Goal: Task Accomplishment & Management: Complete application form

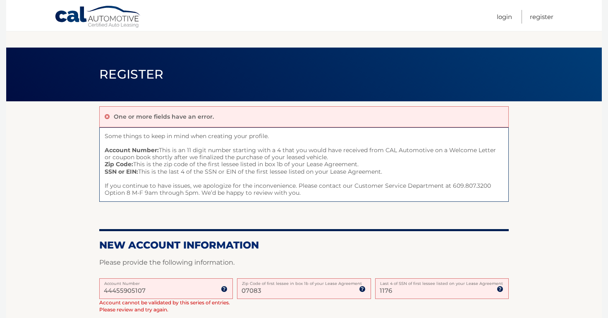
scroll to position [99, 0]
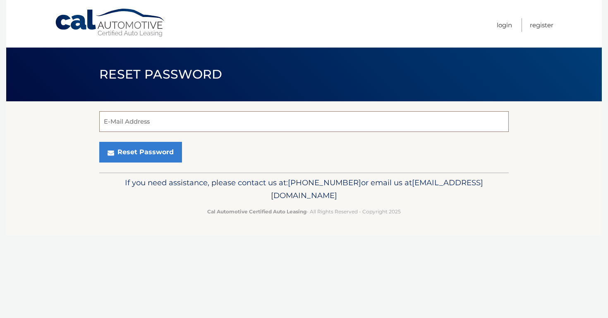
click at [298, 123] on input "E-Mail Address" at bounding box center [304, 121] width 410 height 21
type input "[EMAIL_ADDRESS][DOMAIN_NAME]"
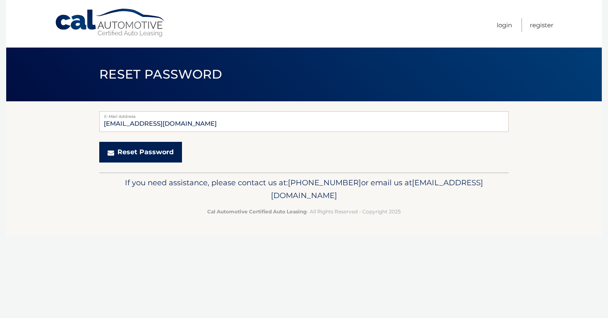
click at [136, 152] on button "Reset Password" at bounding box center [140, 152] width 83 height 21
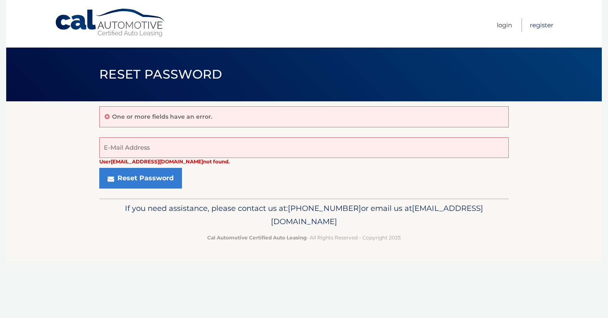
click at [533, 25] on link "Register" at bounding box center [542, 25] width 24 height 14
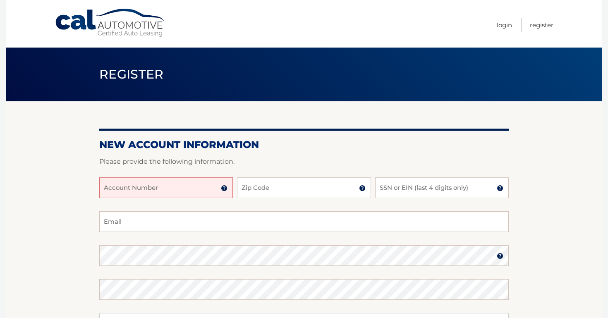
click at [571, 120] on section "New Account Information Please provide the following information. Account Numbe…" at bounding box center [304, 262] width 596 height 323
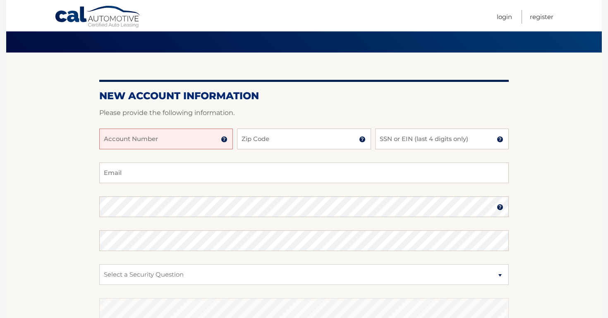
scroll to position [50, 0]
